Goal: Use online tool/utility: Utilize a website feature to perform a specific function

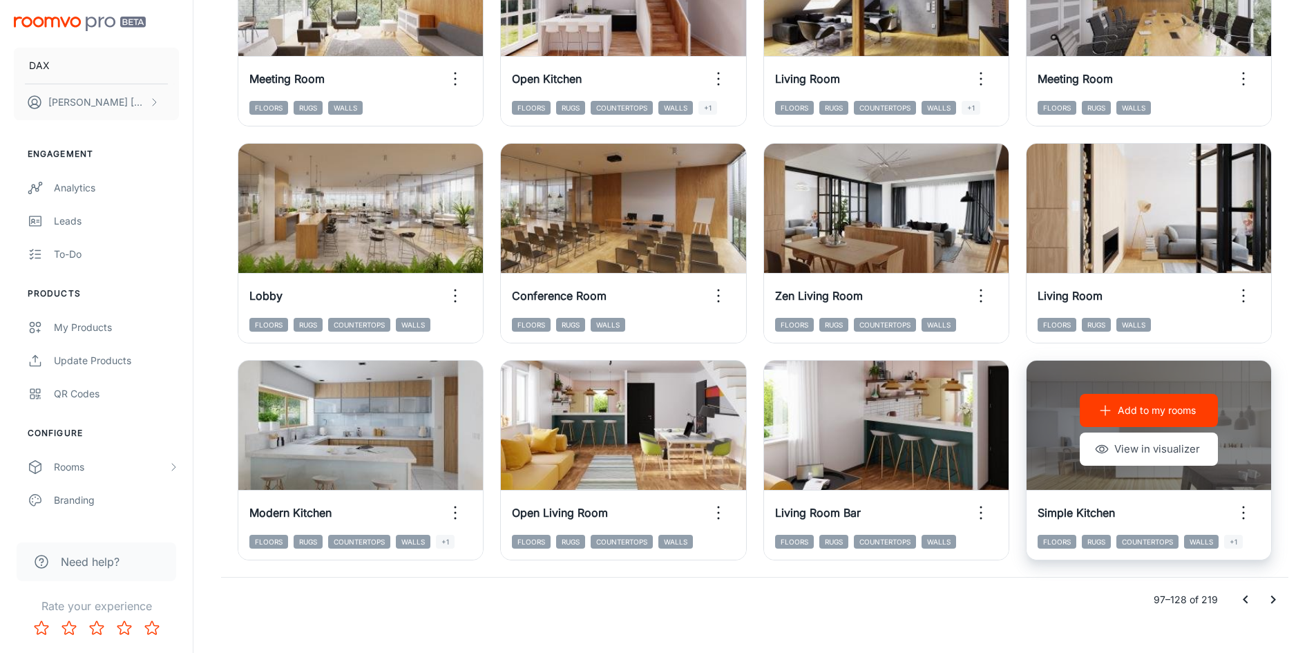
scroll to position [1402, 0]
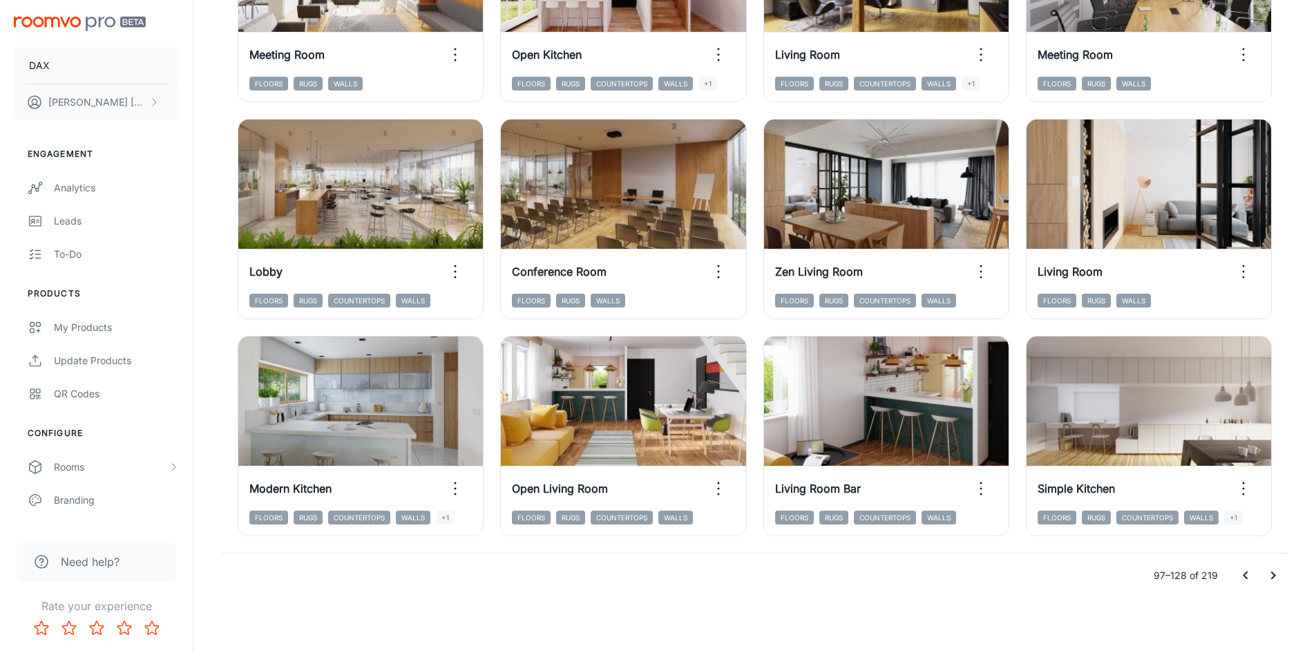
click at [1243, 579] on icon "Go to previous page" at bounding box center [1245, 575] width 17 height 17
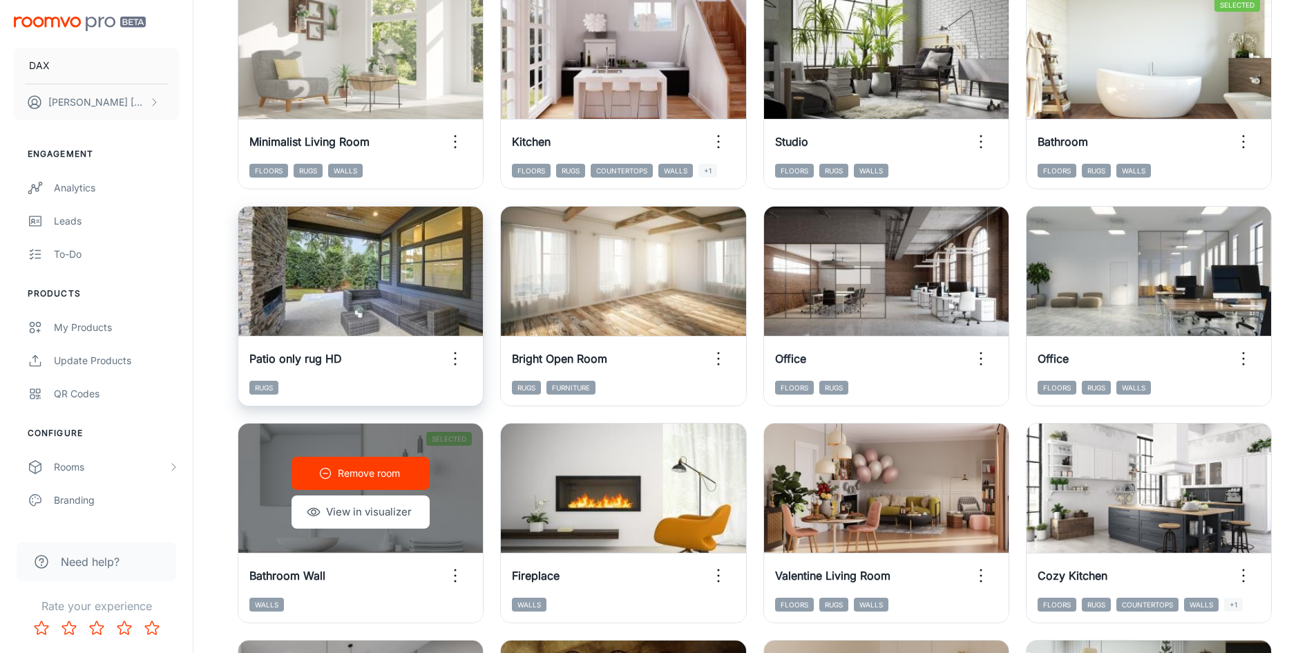
scroll to position [228, 0]
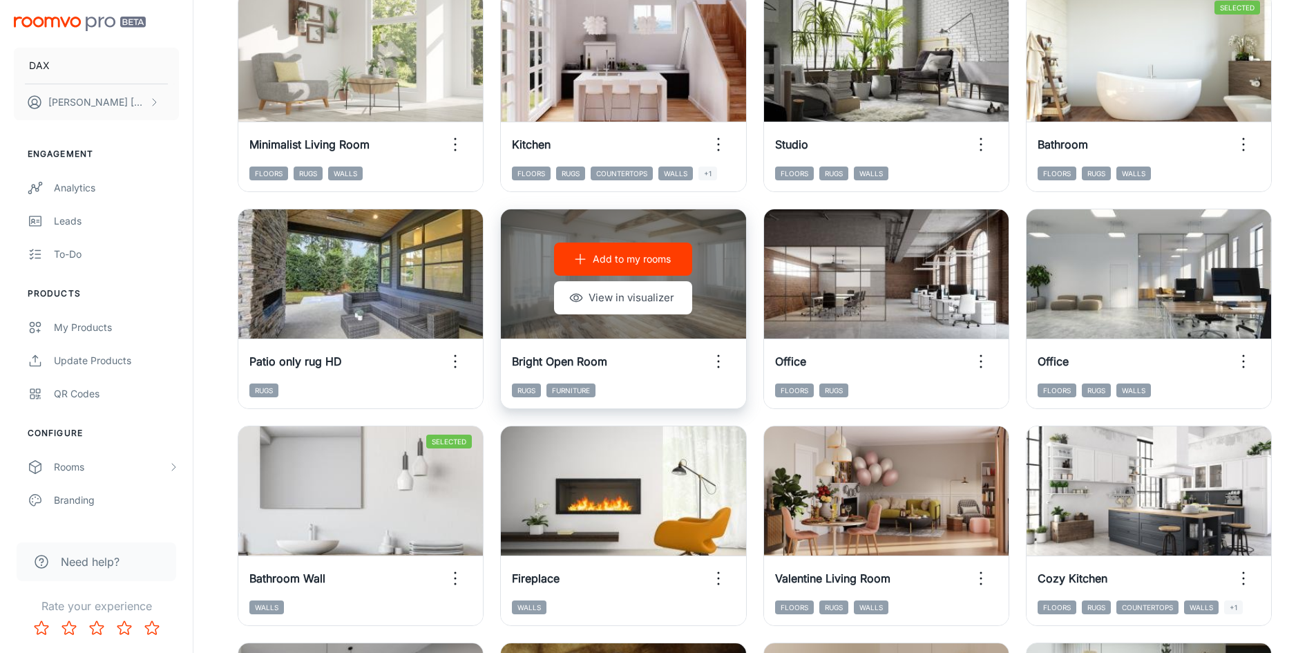
click at [718, 294] on div "Add to my rooms View in visualizer" at bounding box center [623, 278] width 245 height 138
click at [657, 257] on p "Add to my rooms" at bounding box center [632, 258] width 78 height 15
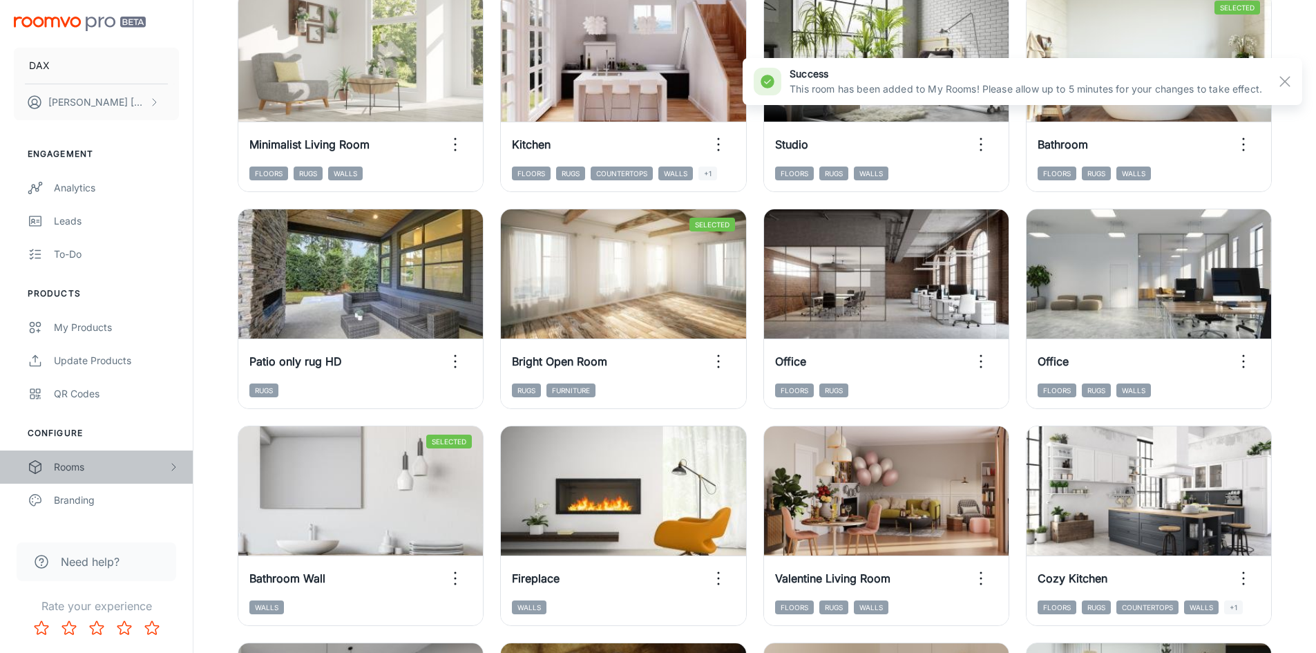
click at [77, 466] on div "Rooms" at bounding box center [111, 466] width 114 height 15
click at [90, 501] on div "My Rooms" at bounding box center [116, 499] width 125 height 15
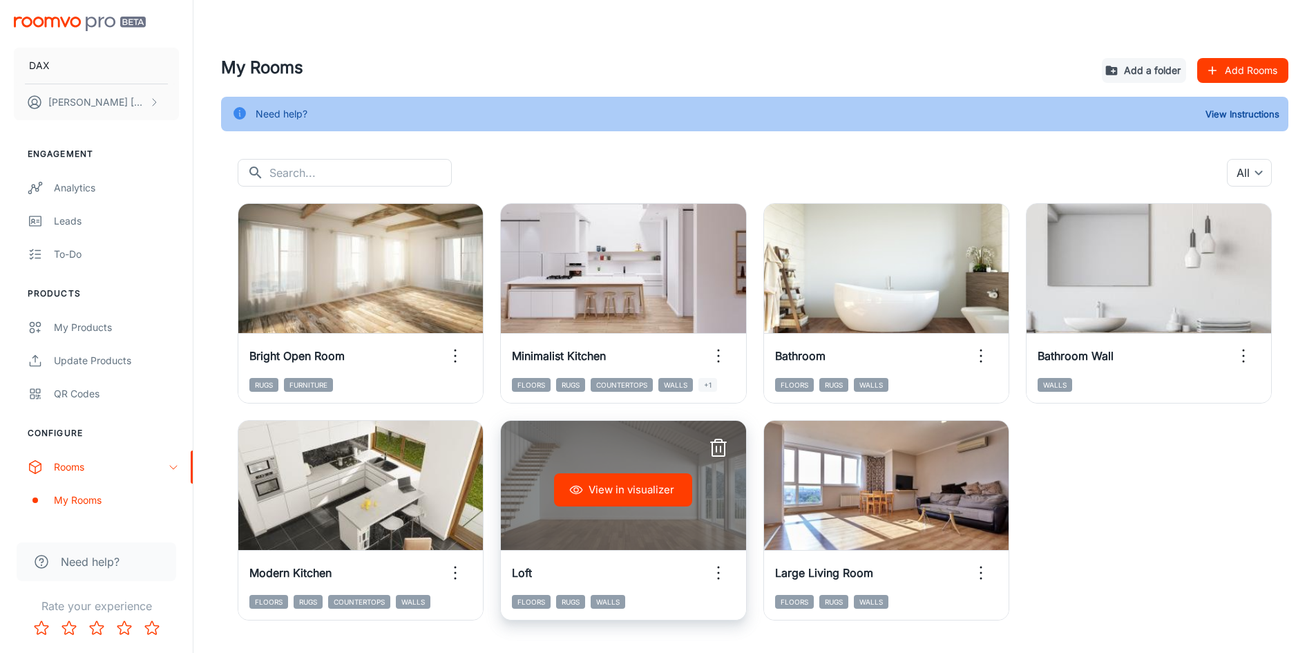
click at [653, 505] on button "View in visualizer" at bounding box center [623, 489] width 138 height 33
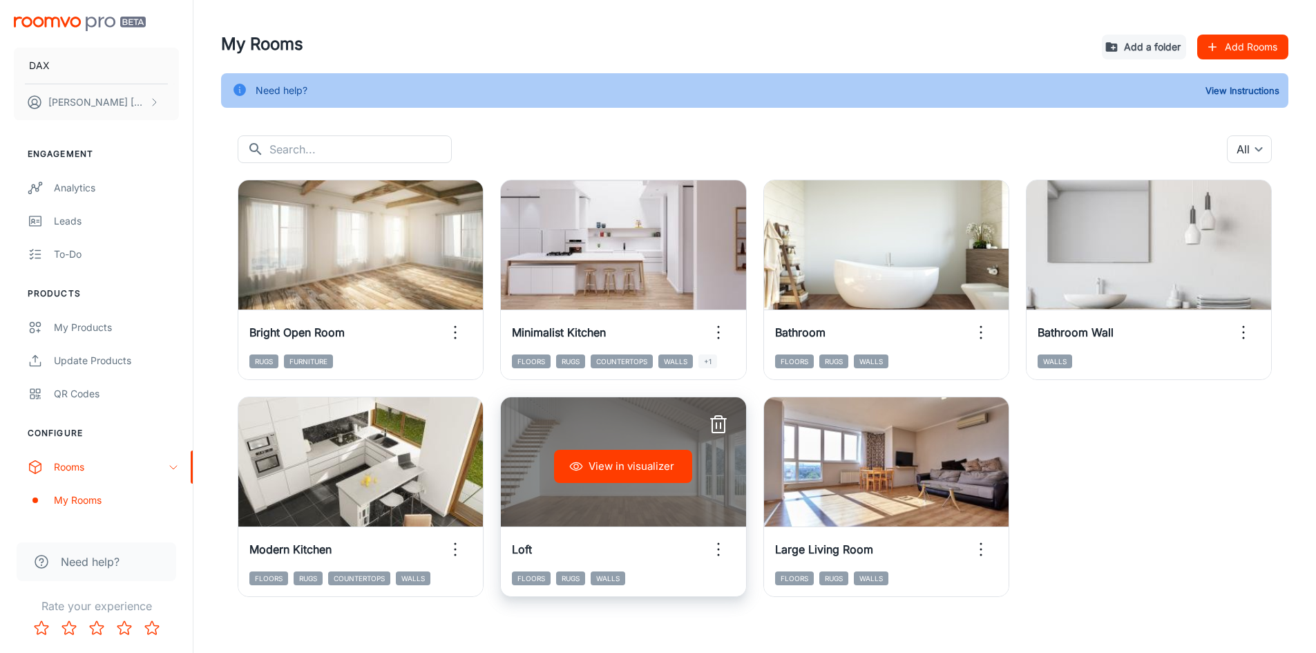
scroll to position [34, 0]
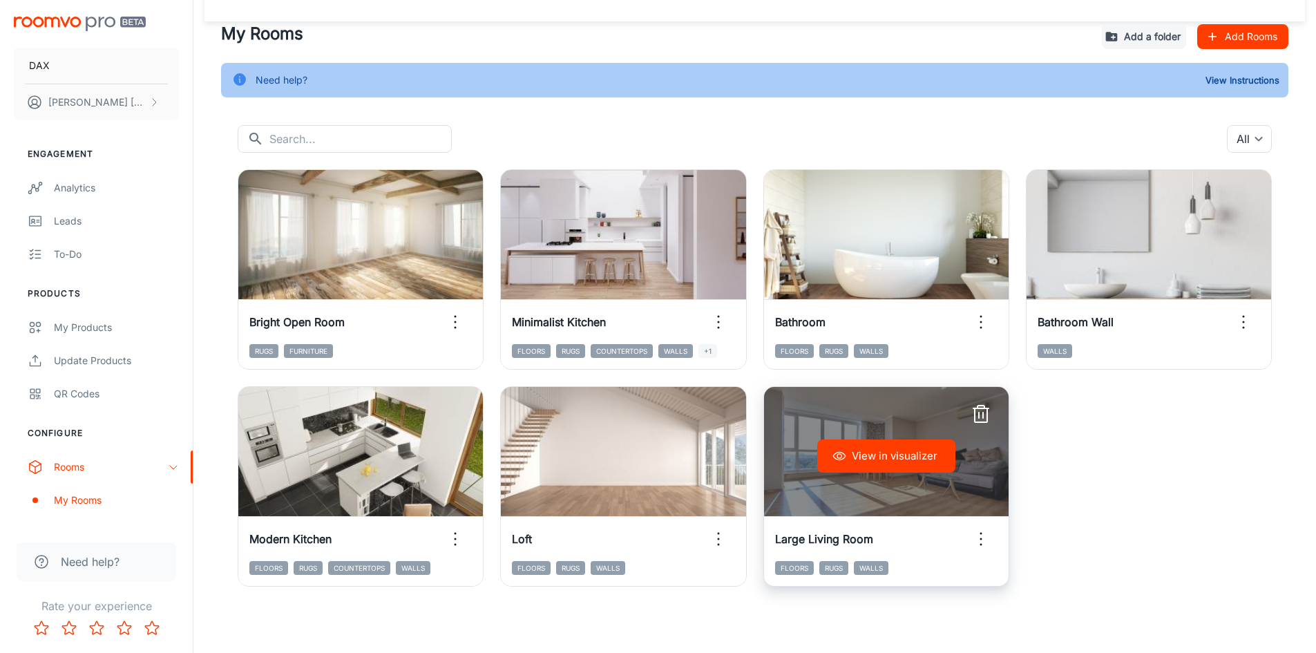
click at [967, 489] on div "View in visualizer" at bounding box center [886, 456] width 245 height 138
click at [934, 497] on div "View in visualizer" at bounding box center [886, 456] width 245 height 138
click at [980, 543] on icon "button" at bounding box center [981, 539] width 22 height 22
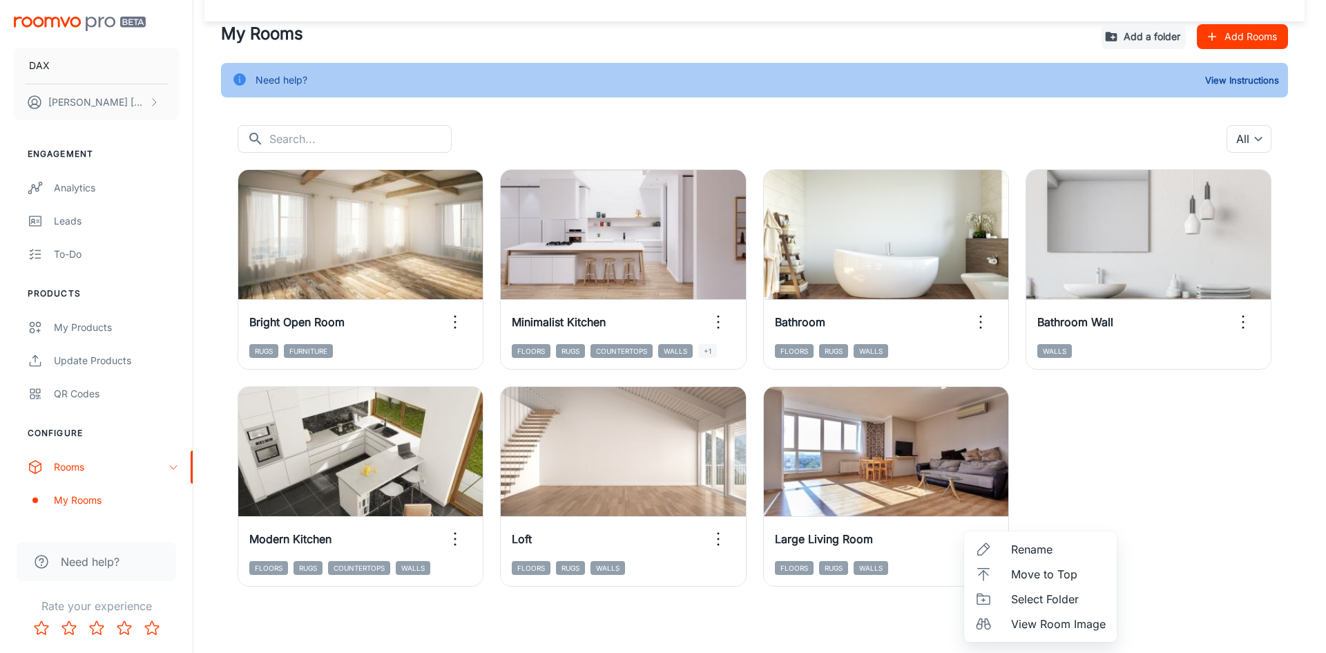
click at [1071, 631] on span "View Room Image" at bounding box center [1058, 623] width 95 height 17
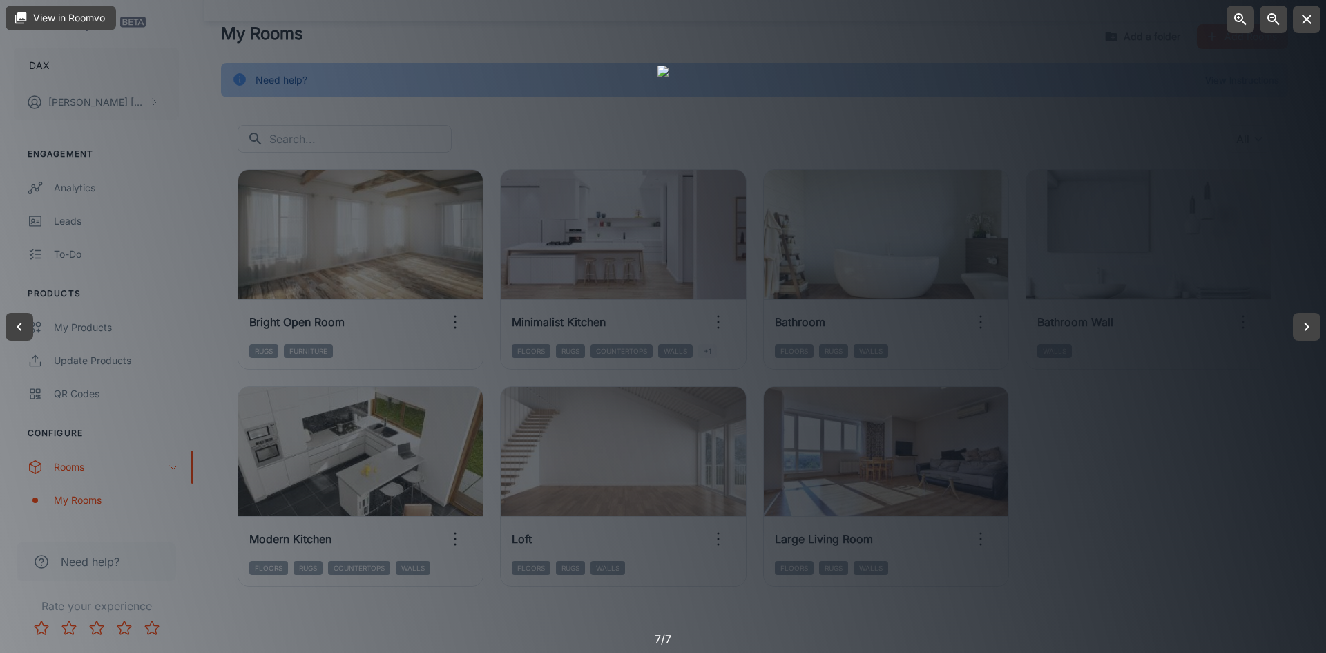
click at [1192, 446] on div at bounding box center [663, 326] width 1326 height 653
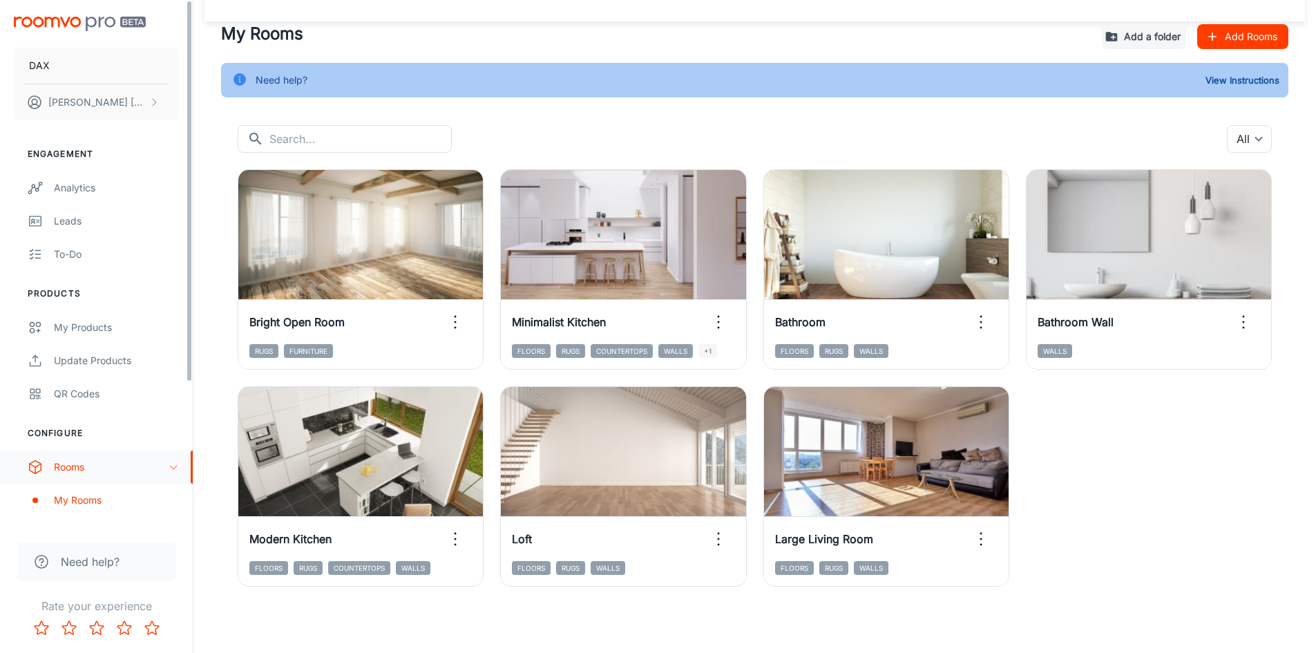
click at [167, 476] on div "Rooms" at bounding box center [96, 466] width 193 height 33
click at [170, 474] on div "Rooms" at bounding box center [96, 466] width 193 height 33
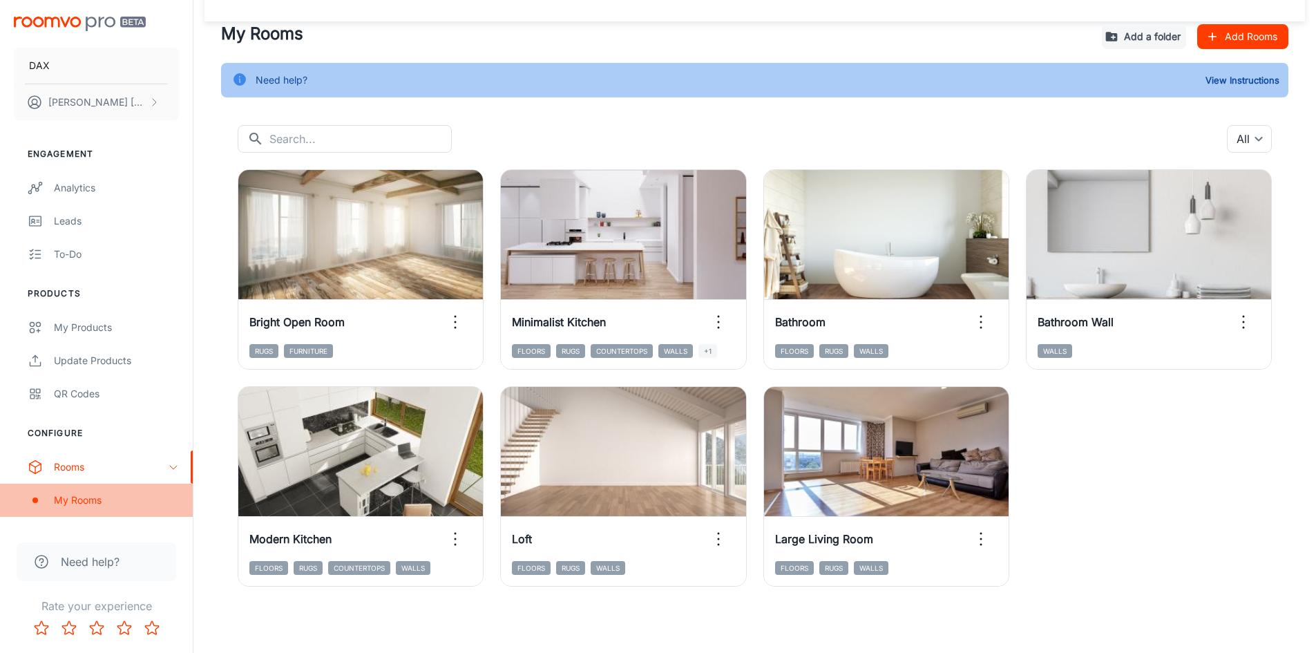
click at [106, 495] on div "My Rooms" at bounding box center [116, 499] width 125 height 15
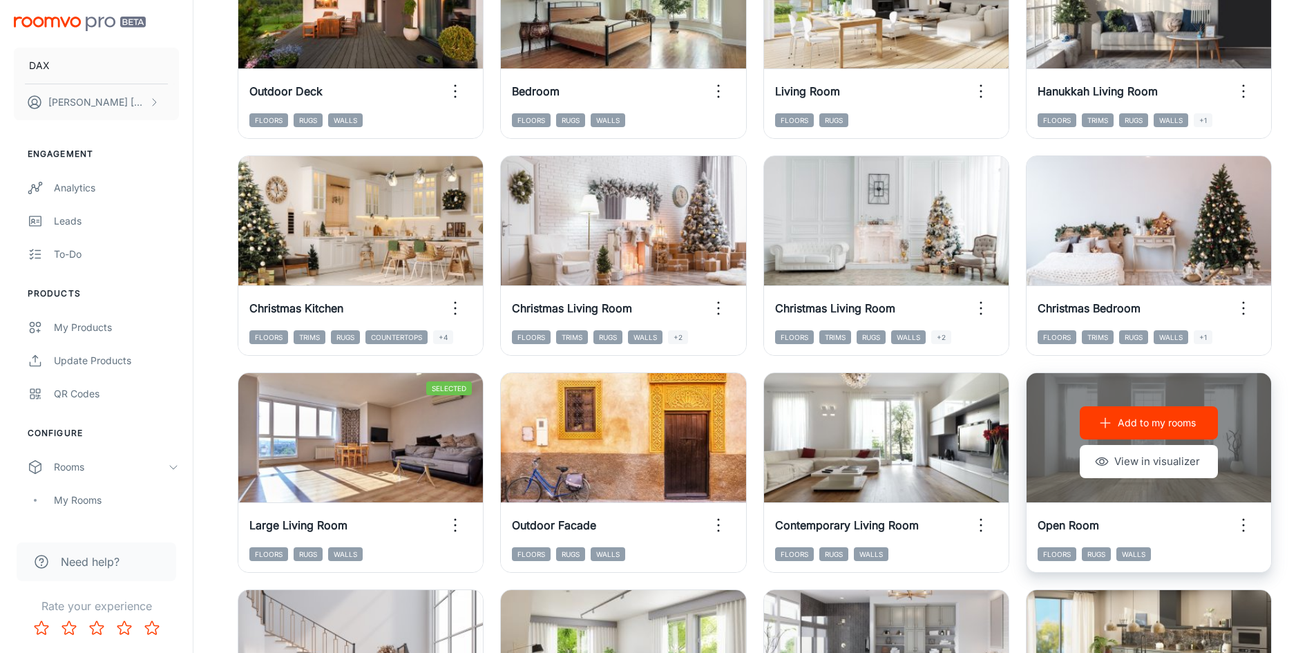
scroll to position [898, 0]
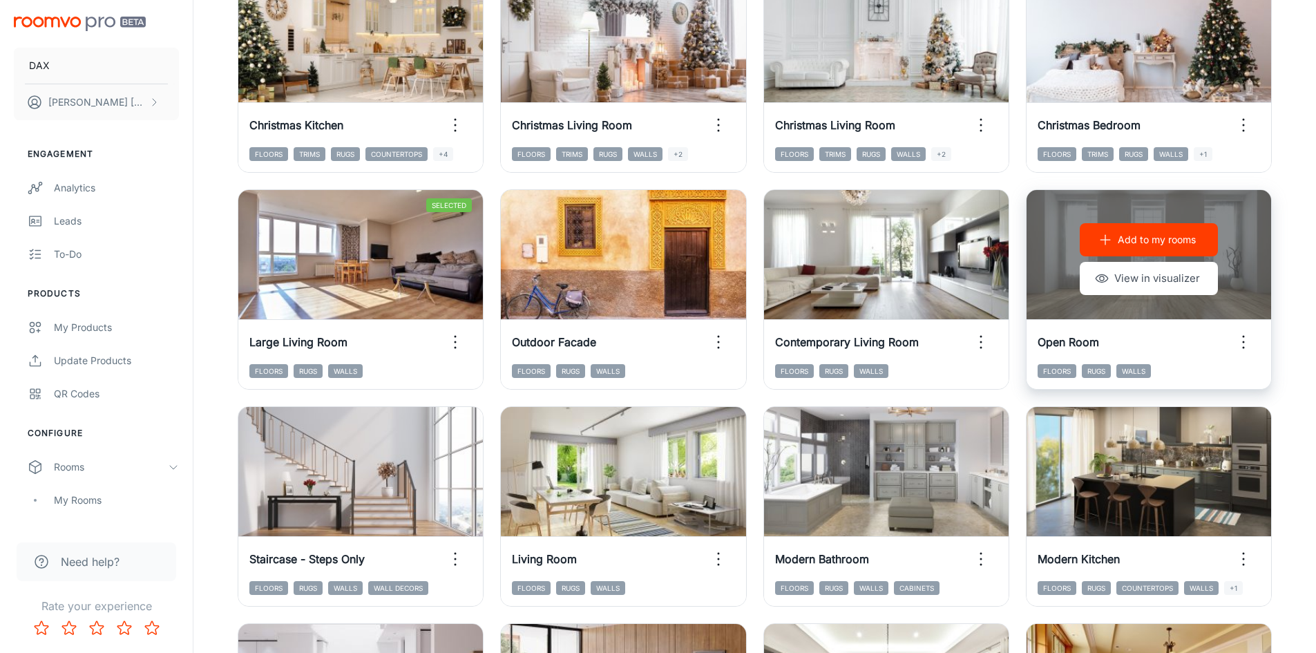
click at [1241, 350] on icon "button" at bounding box center [1243, 342] width 22 height 22
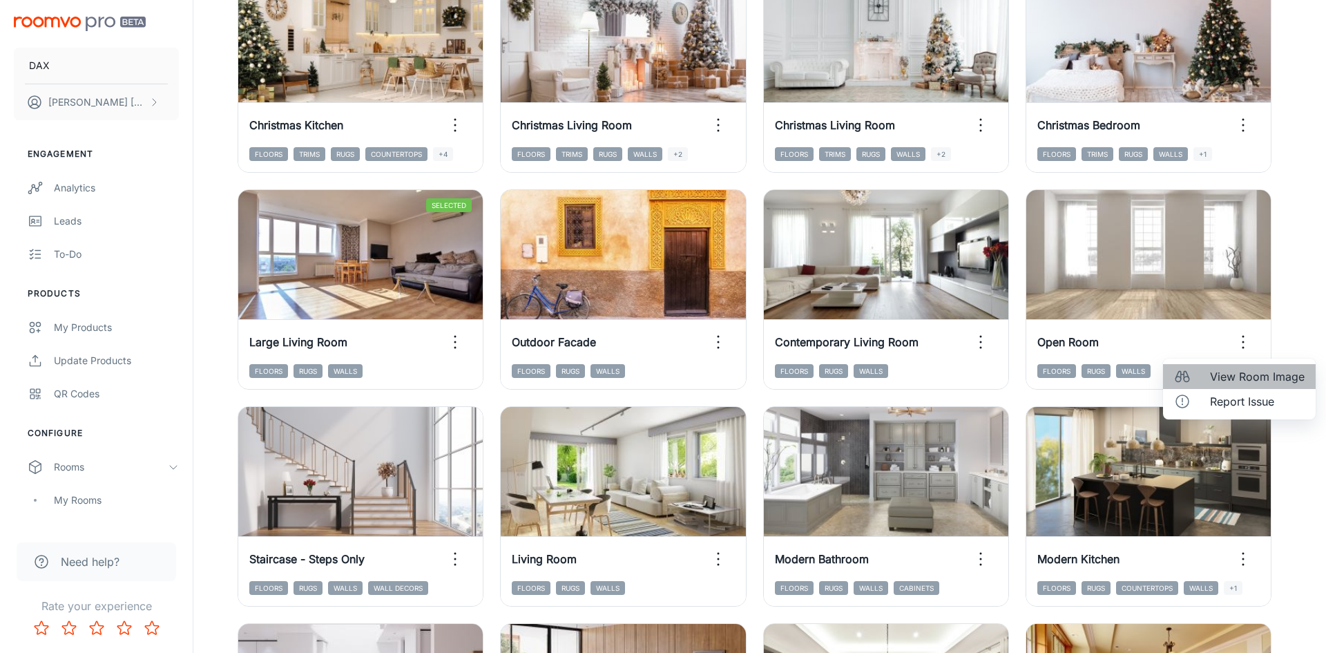
click at [1248, 387] on li "View Room Image" at bounding box center [1239, 376] width 153 height 25
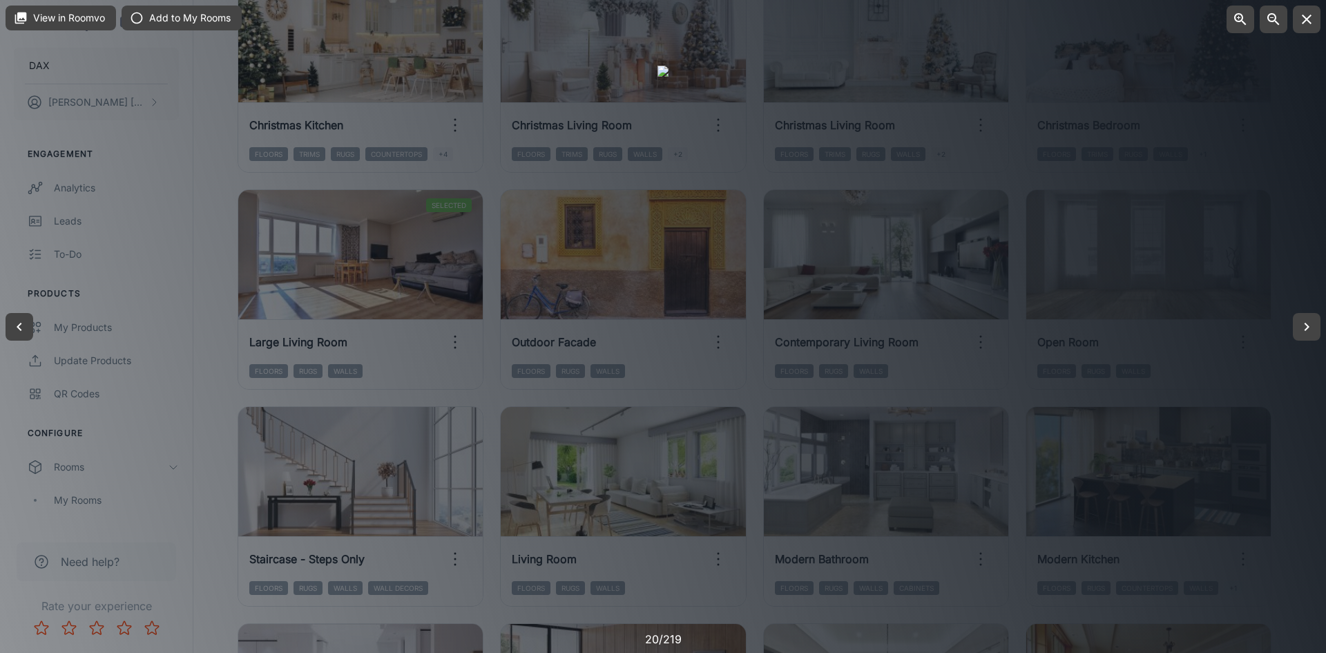
click at [0, 524] on div at bounding box center [663, 326] width 1326 height 653
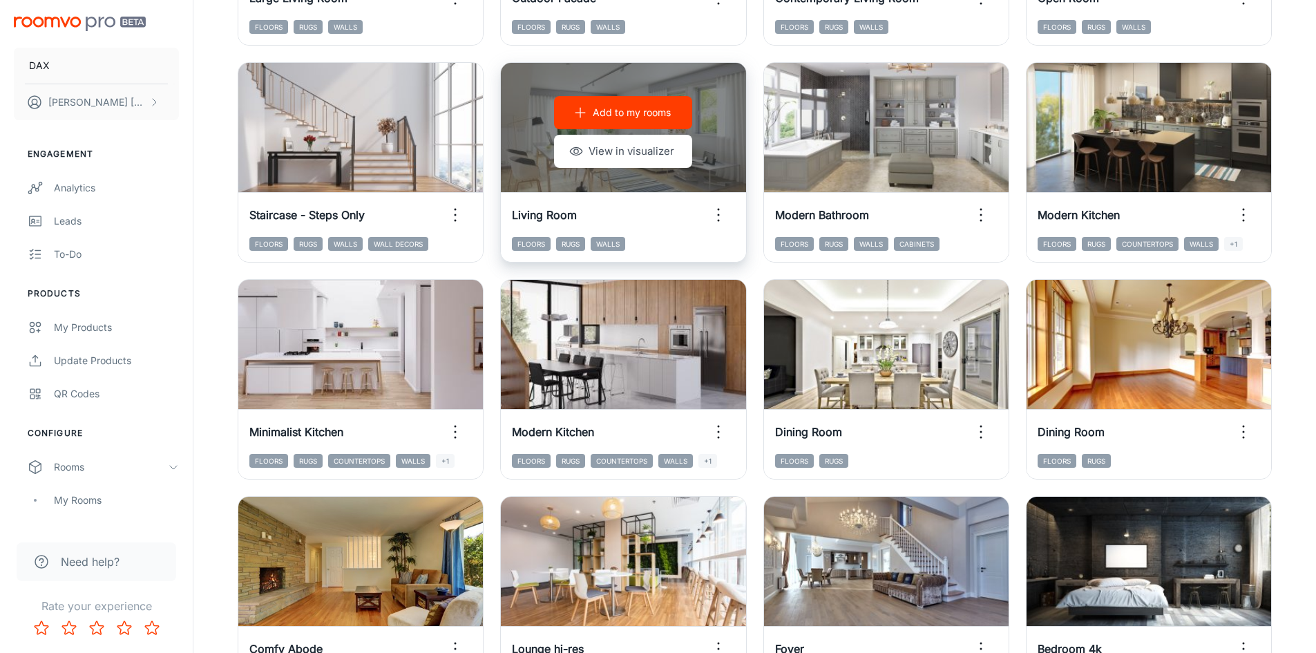
scroll to position [1195, 0]
